Goal: Check status: Check status

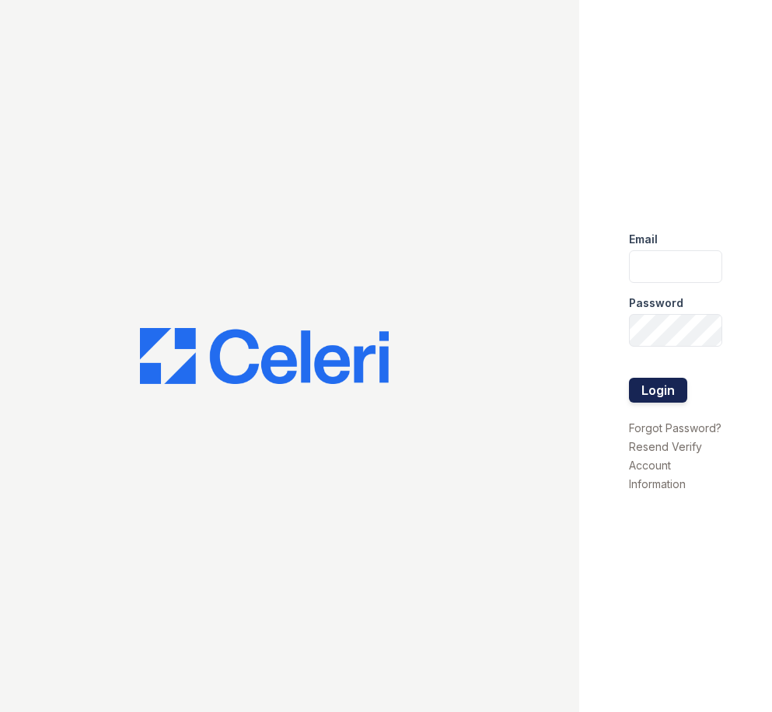
type input "jcartagena@trinity-pm.com"
click at [655, 385] on button "Login" at bounding box center [658, 390] width 58 height 25
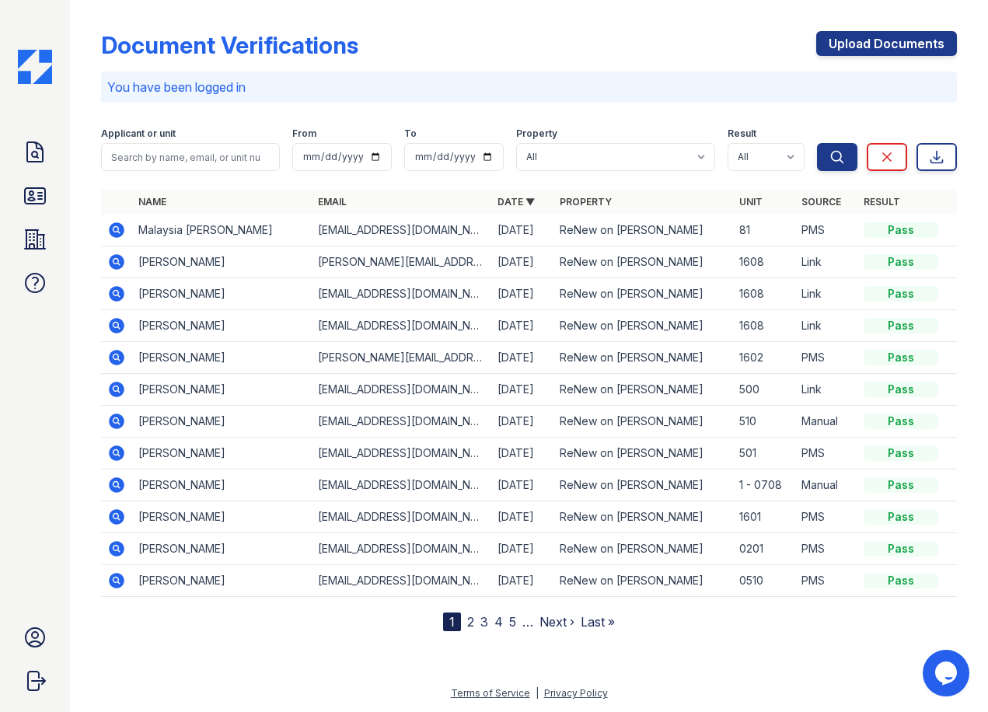
click at [122, 295] on icon at bounding box center [117, 294] width 16 height 16
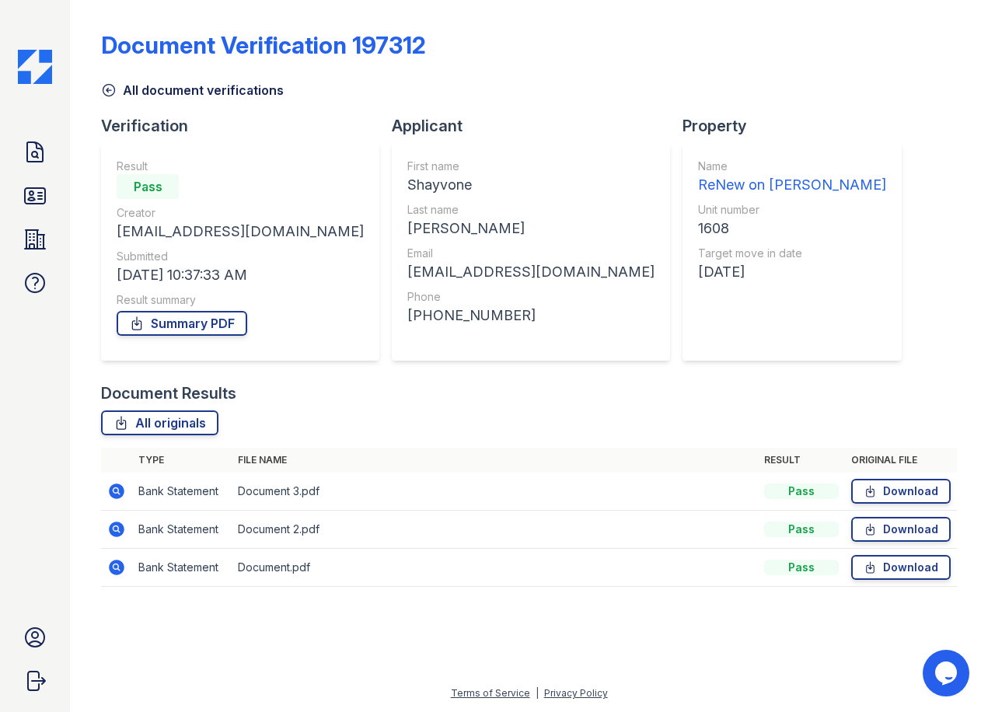
click at [698, 332] on div "Name ReNew on Merritt Unit number 1608 Target move in date 09/30/25" at bounding box center [792, 252] width 188 height 187
click at [115, 492] on icon at bounding box center [115, 490] width 4 height 4
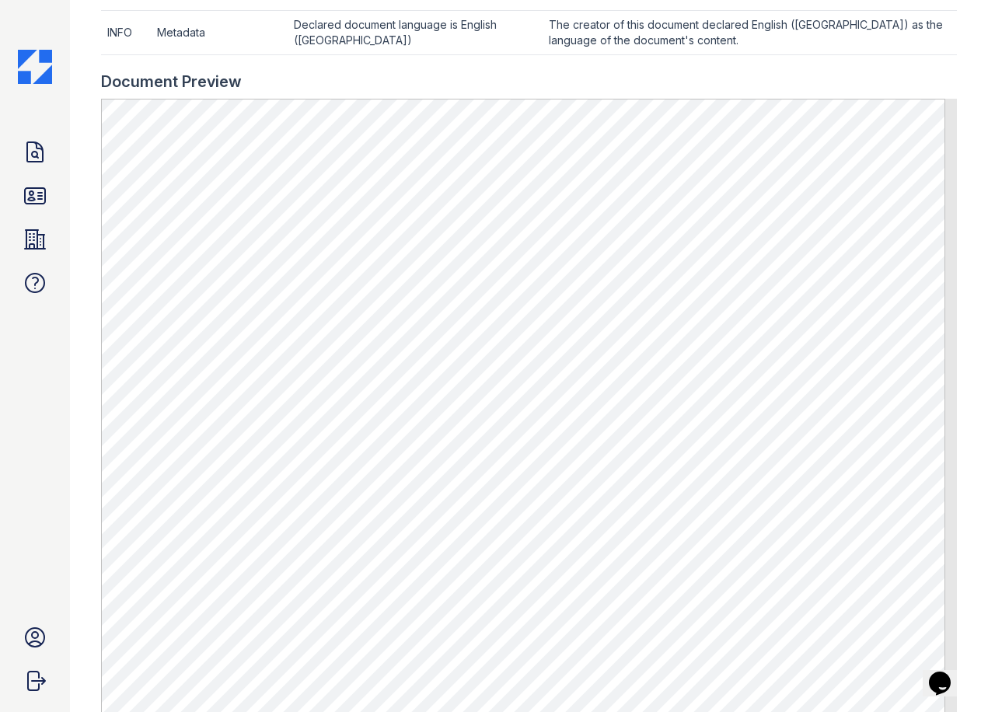
scroll to position [916, 0]
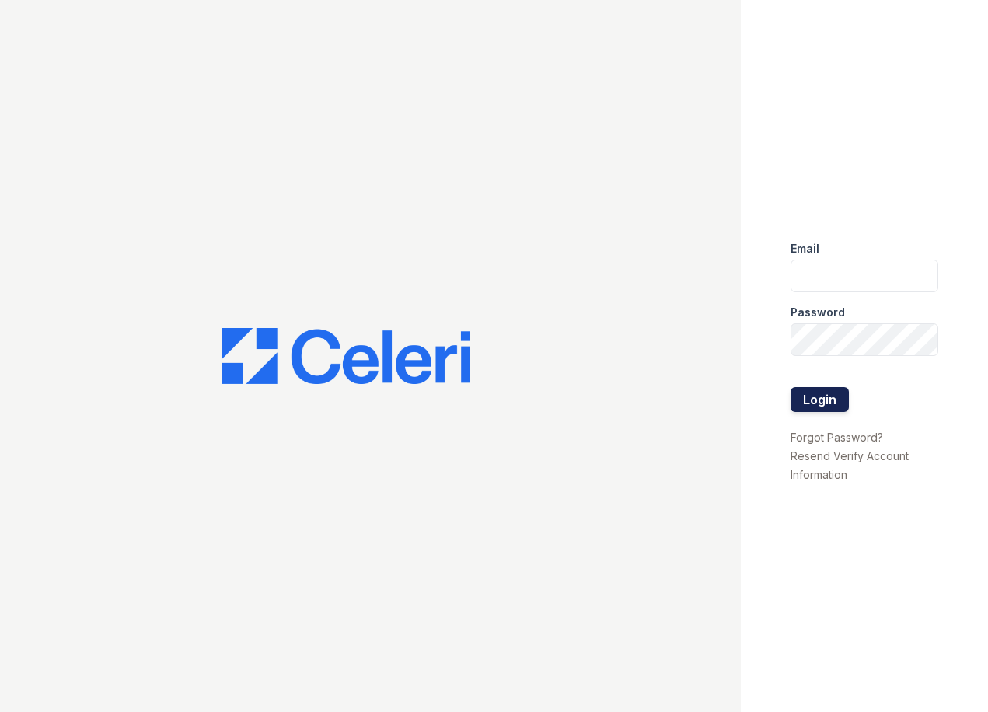
type input "[EMAIL_ADDRESS][DOMAIN_NAME]"
click at [804, 406] on button "Login" at bounding box center [820, 399] width 58 height 25
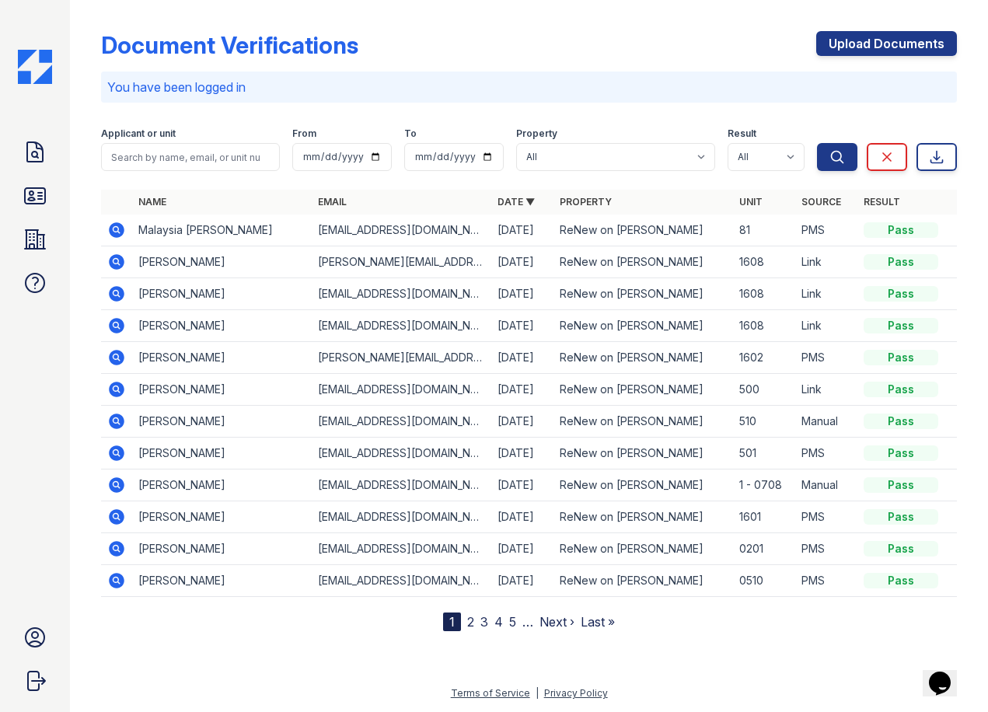
click at [113, 295] on icon at bounding box center [116, 294] width 19 height 19
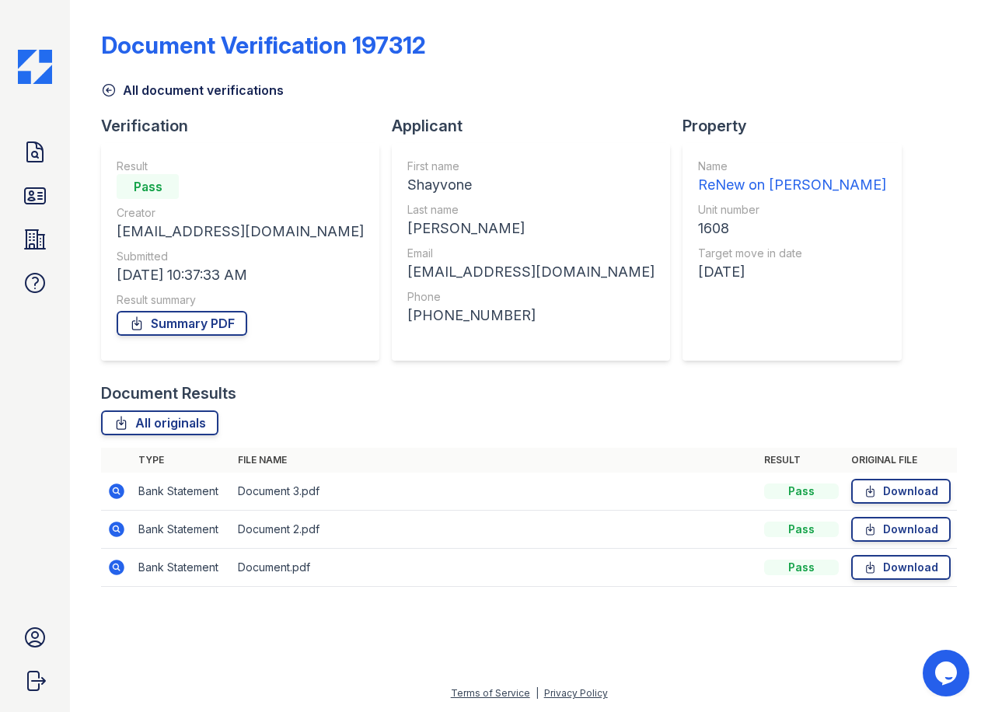
click at [115, 489] on icon at bounding box center [116, 491] width 19 height 19
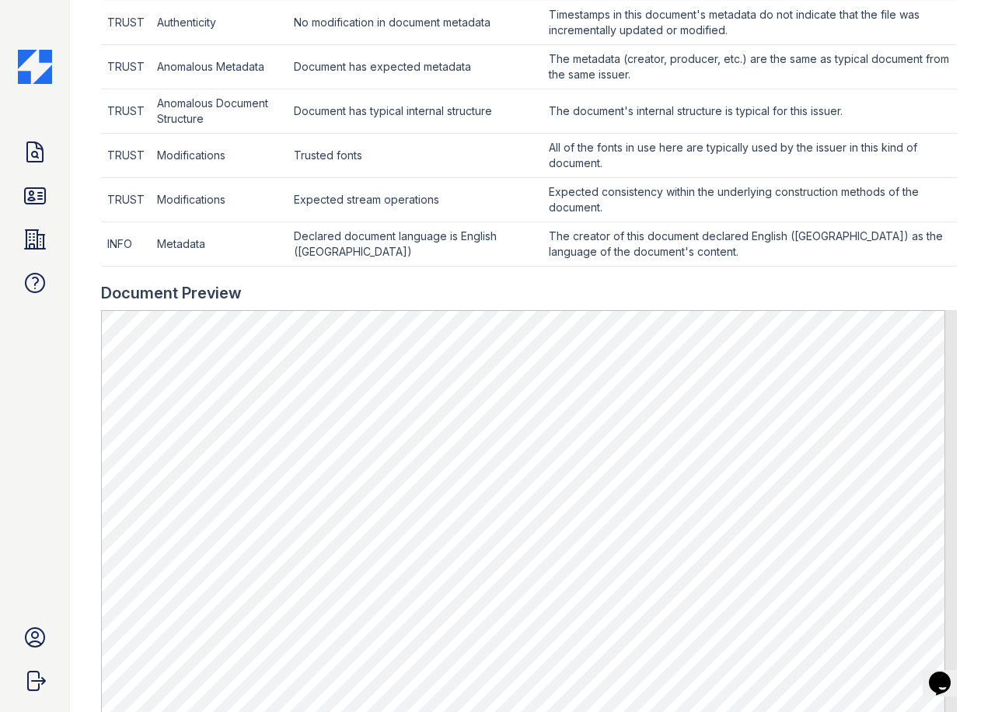
scroll to position [622, 0]
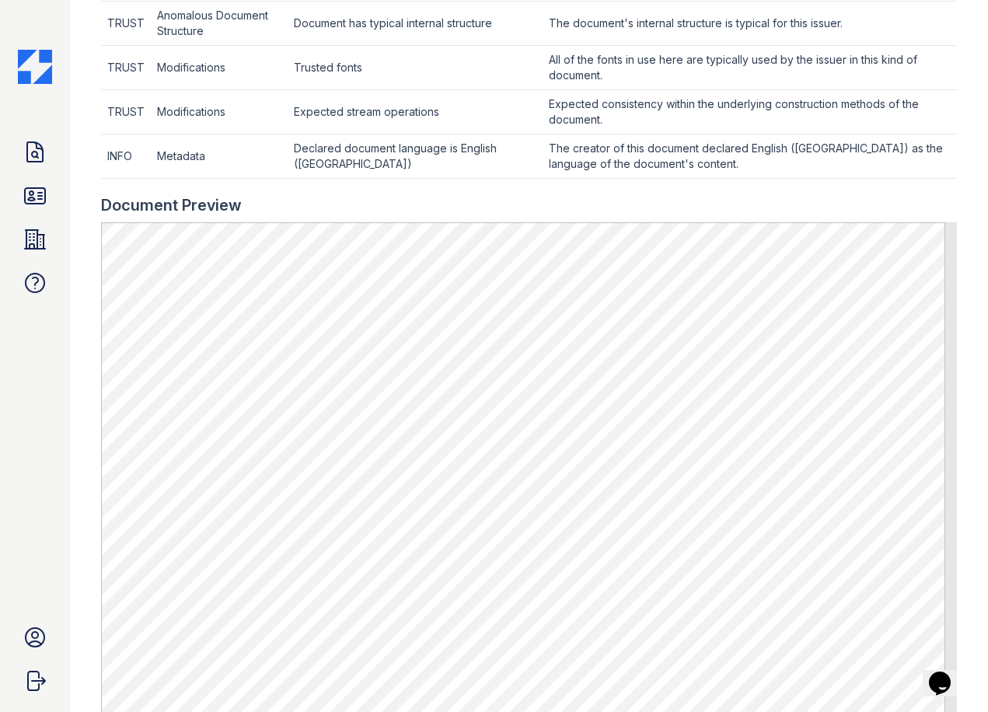
click at [968, 113] on main "Document 633401 Result Details Back to verification request Document info Origi…" at bounding box center [529, 356] width 918 height 712
